Goal: Information Seeking & Learning: Compare options

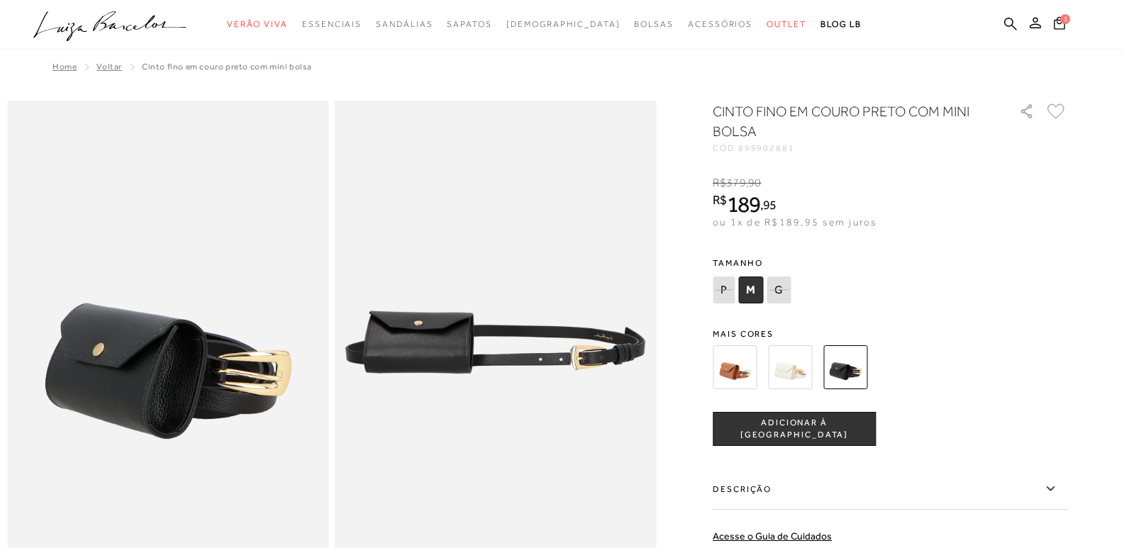
click at [744, 376] on img at bounding box center [735, 367] width 44 height 44
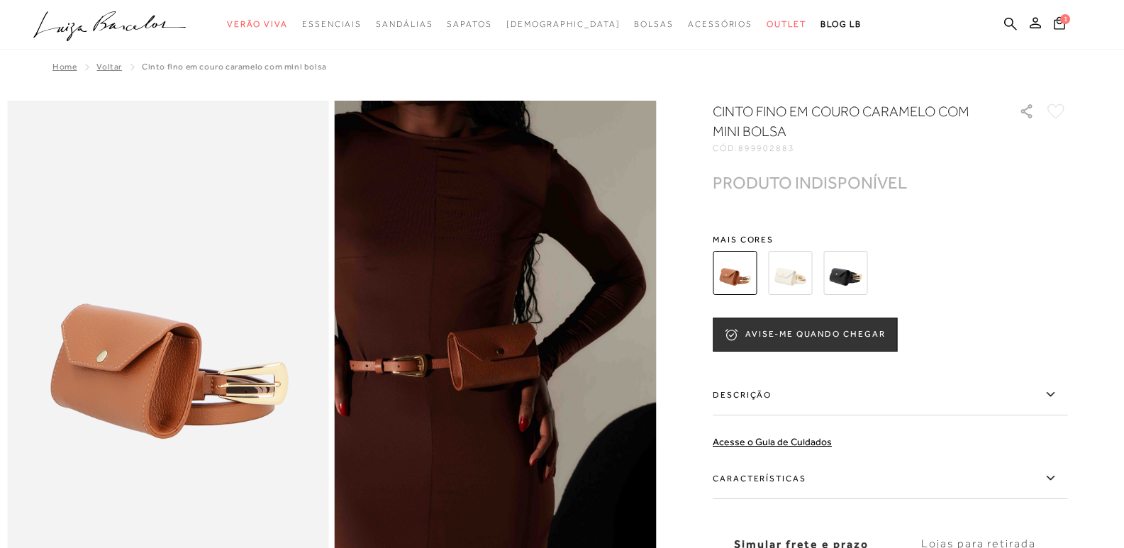
click at [795, 285] on img at bounding box center [790, 273] width 44 height 44
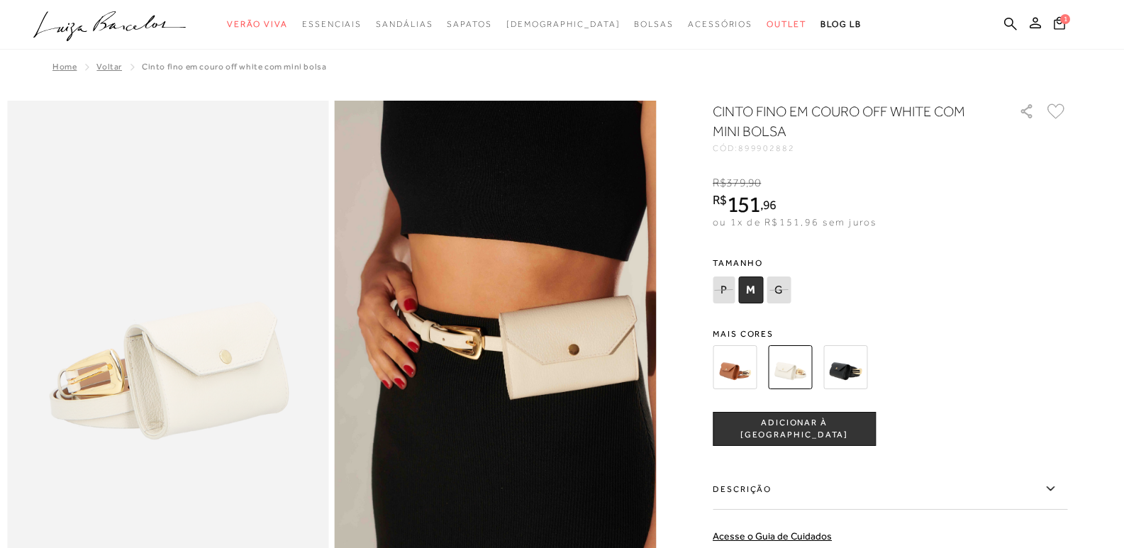
click at [863, 378] on img at bounding box center [845, 367] width 44 height 44
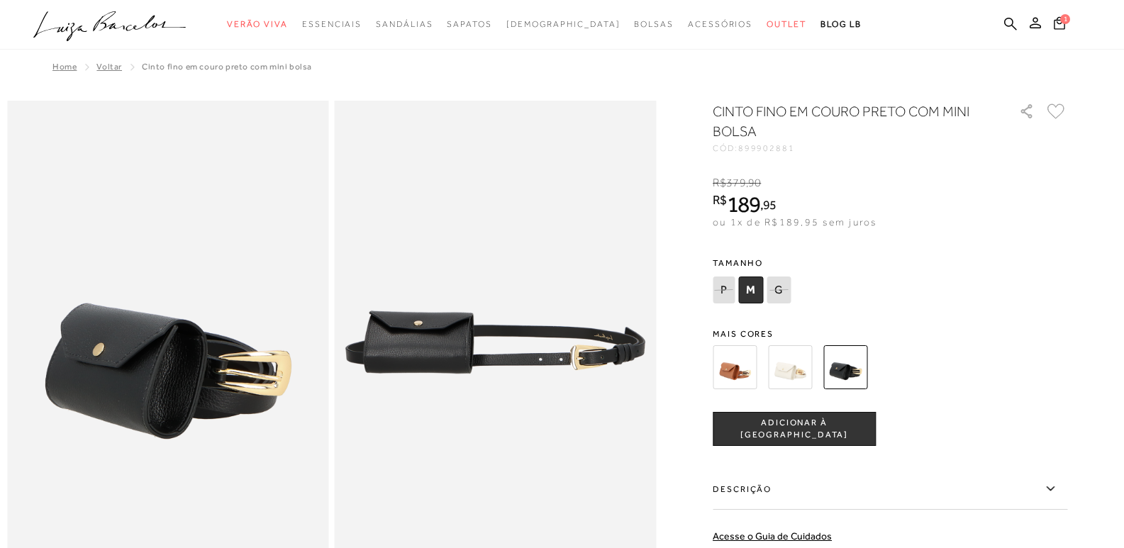
click at [804, 379] on img at bounding box center [790, 367] width 44 height 44
